Goal: Find specific page/section: Locate a particular part of the current website

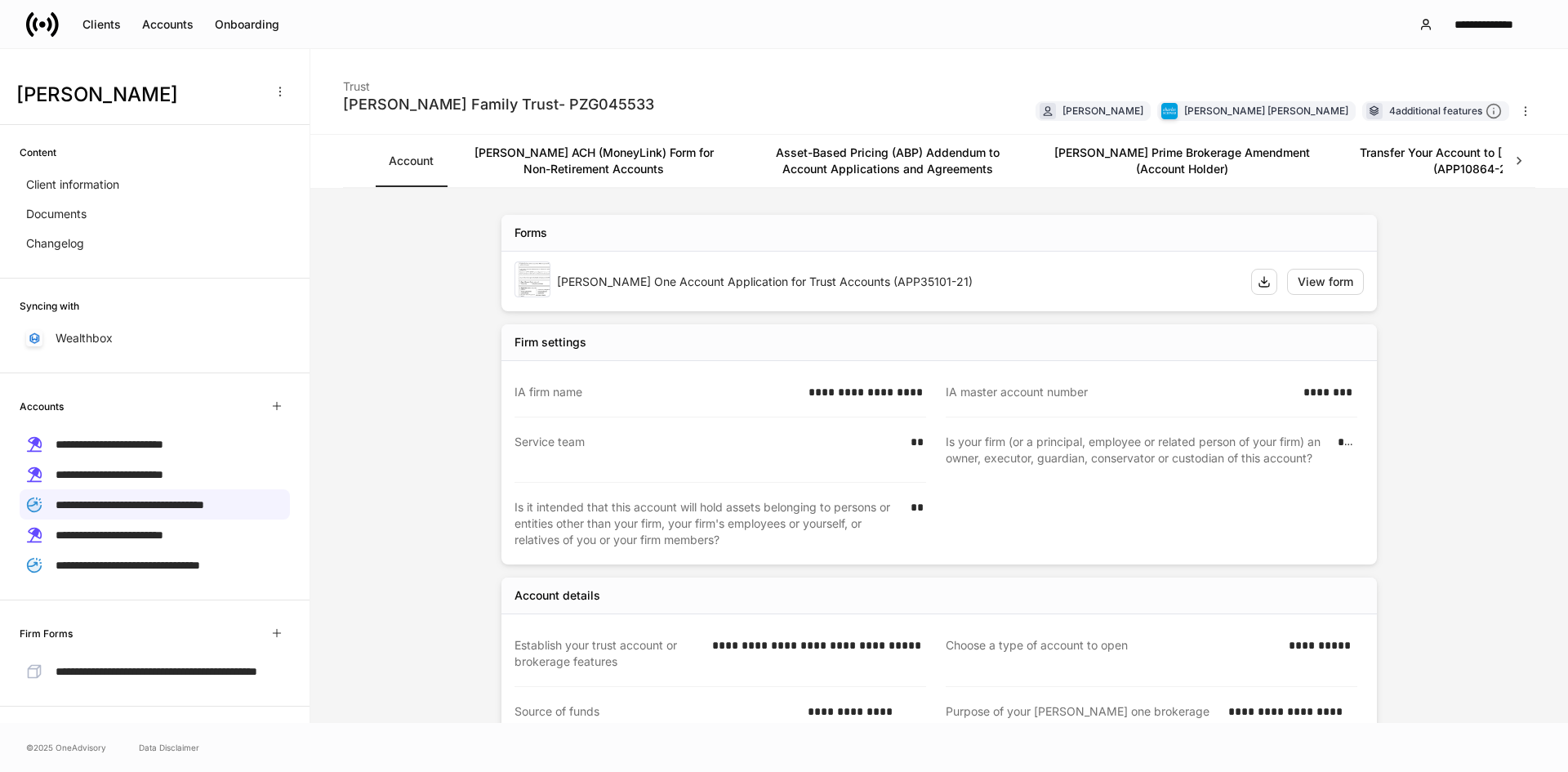
scroll to position [156, 0]
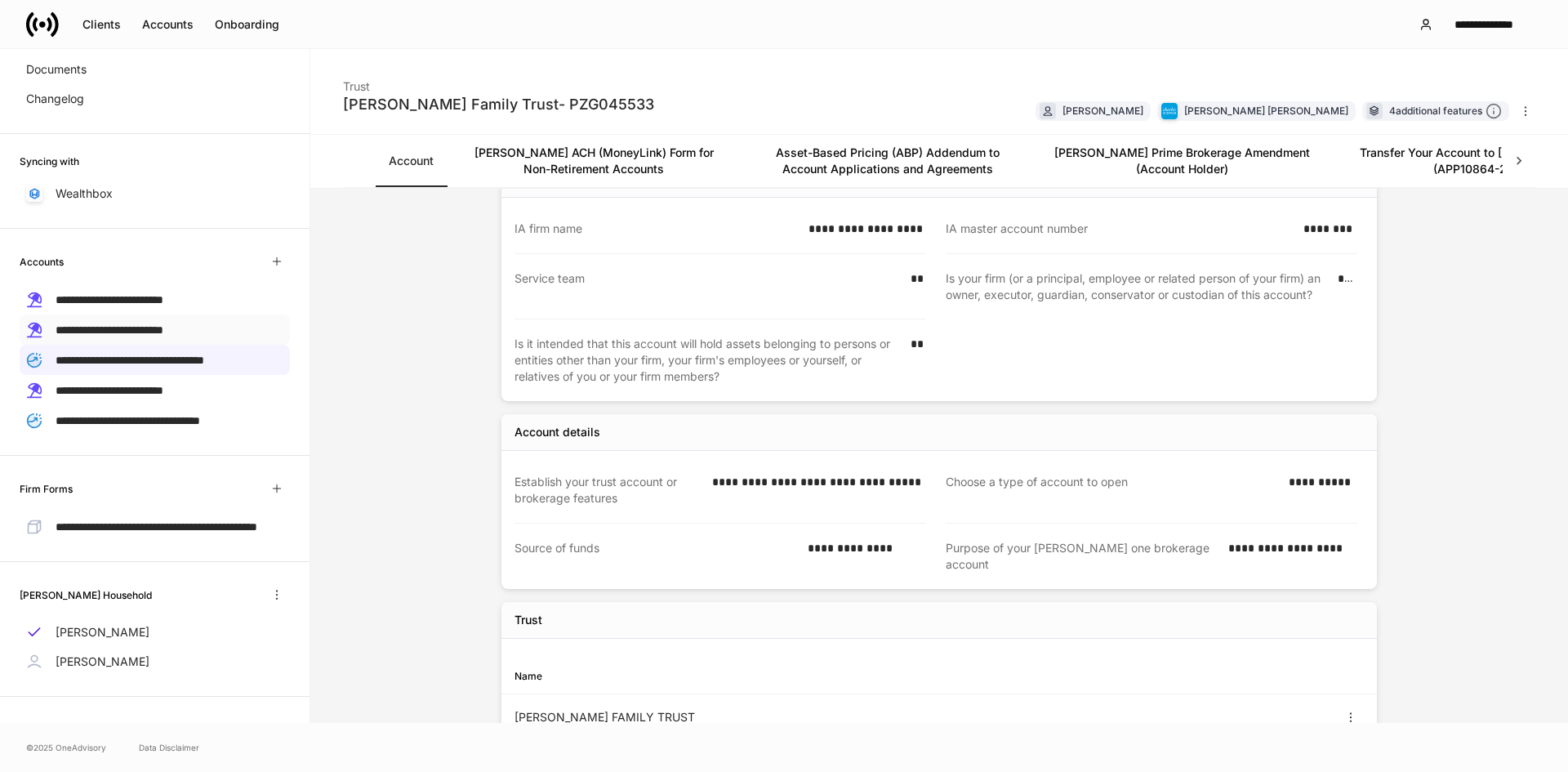
click at [160, 324] on span "**********" at bounding box center [109, 330] width 107 height 12
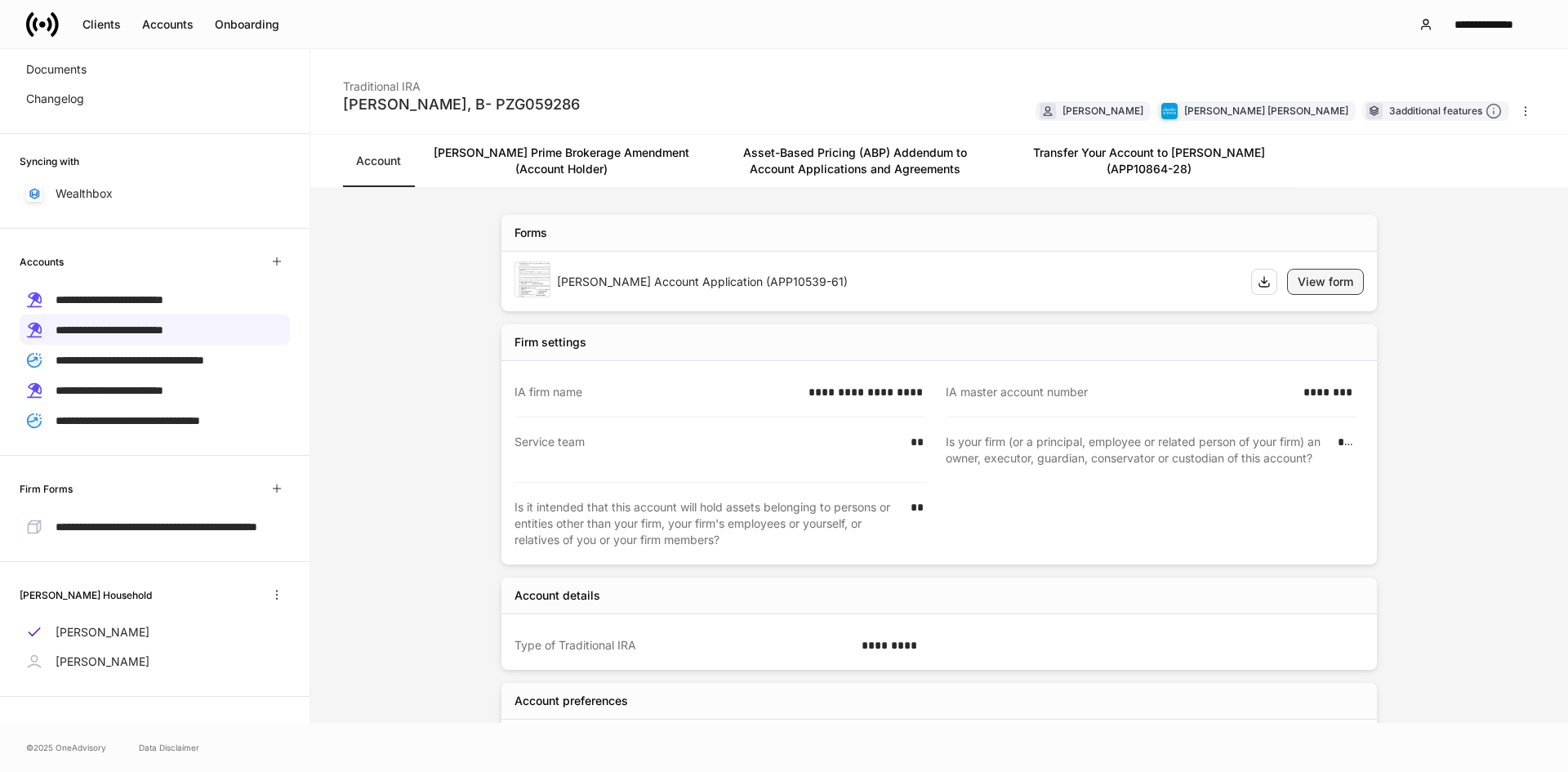
click at [1323, 278] on div "View form" at bounding box center [1325, 281] width 56 height 17
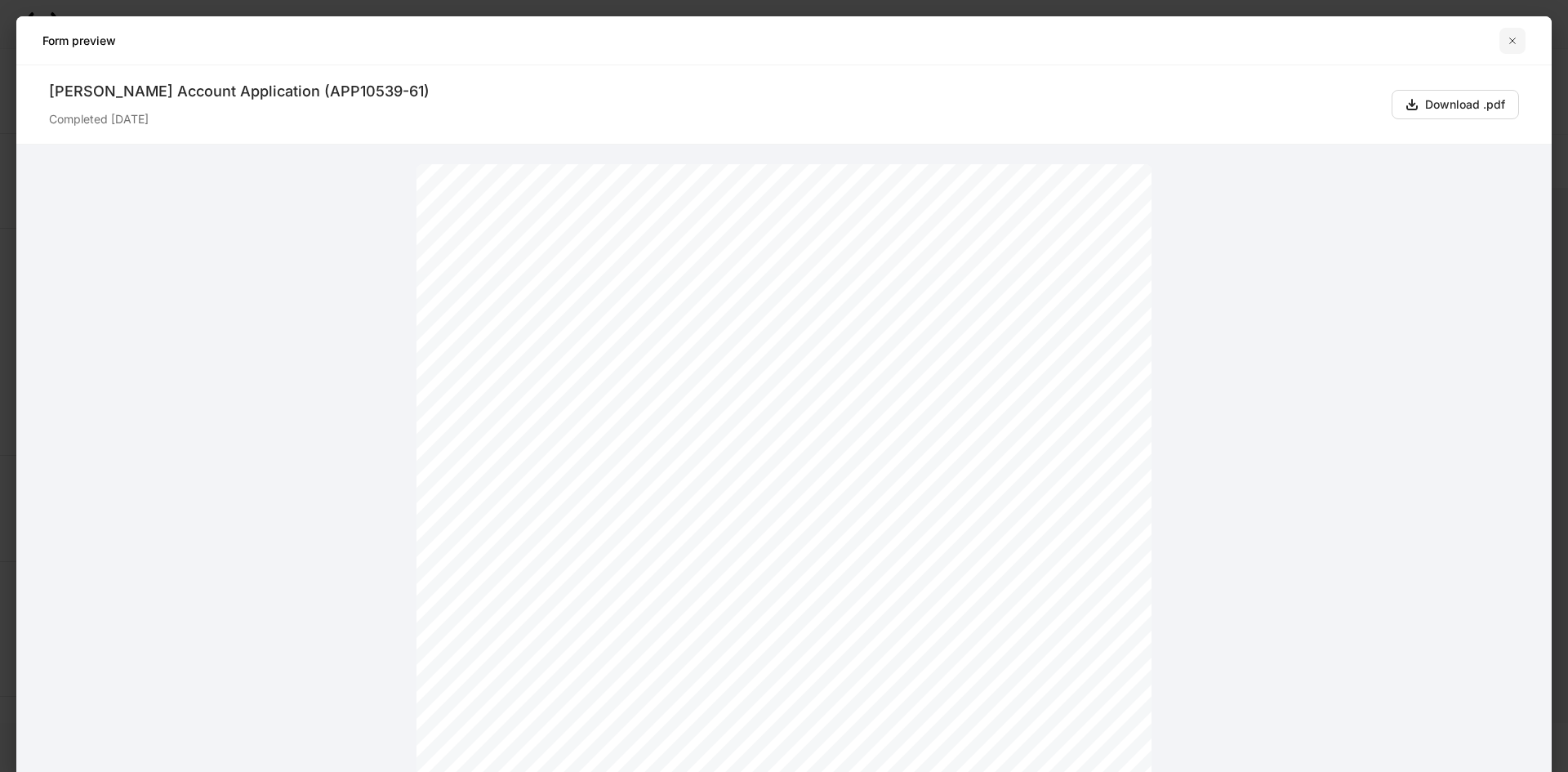
click at [1518, 41] on icon "button" at bounding box center [1511, 40] width 13 height 13
